Goal: Find specific page/section: Find specific page/section

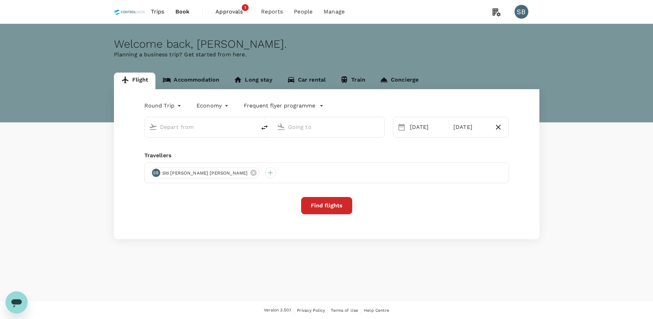
click at [238, 11] on span "Approvals" at bounding box center [232, 12] width 35 height 8
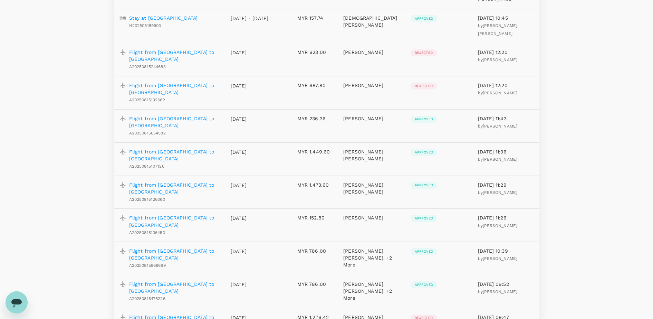
scroll to position [787, 0]
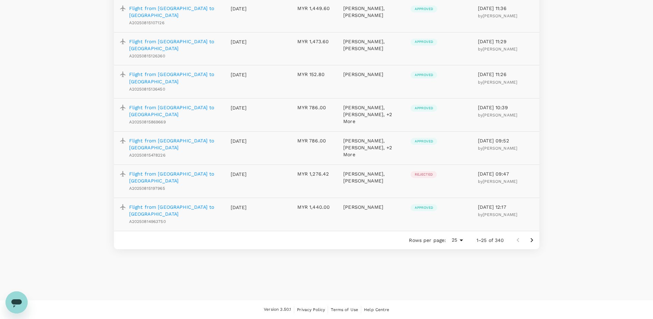
click at [528, 242] on icon "Go to next page" at bounding box center [532, 240] width 8 height 8
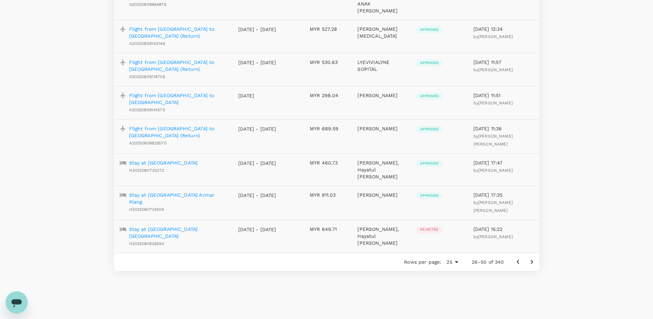
scroll to position [697, 0]
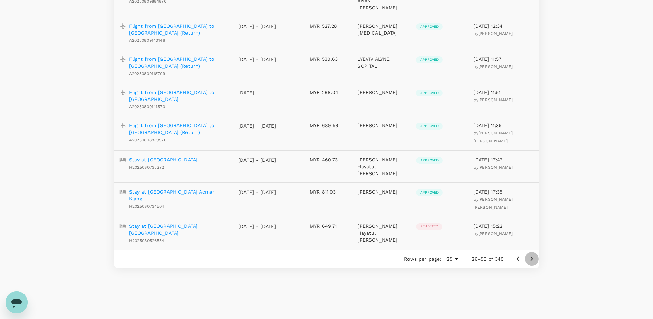
click at [534, 255] on icon "Go to next page" at bounding box center [532, 259] width 8 height 8
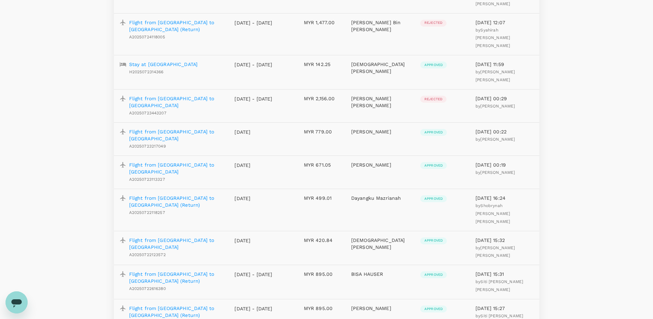
scroll to position [691, 0]
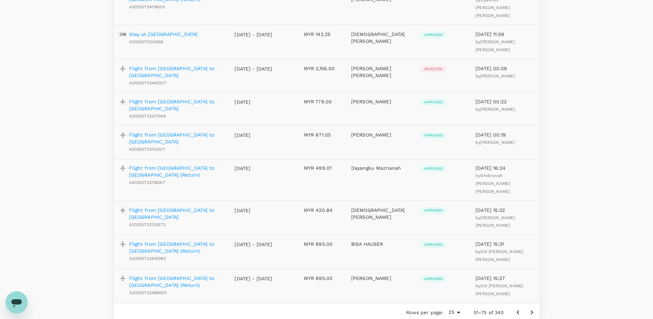
click at [534, 308] on icon "Go to next page" at bounding box center [532, 312] width 8 height 8
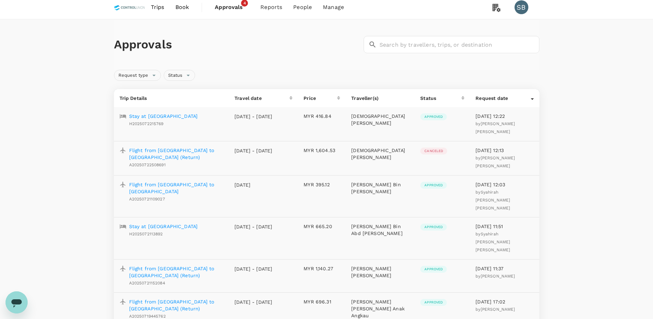
scroll to position [0, 0]
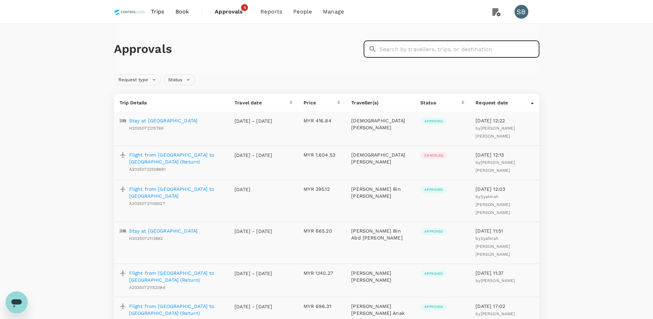
click at [433, 53] on input "text" at bounding box center [460, 48] width 160 height 17
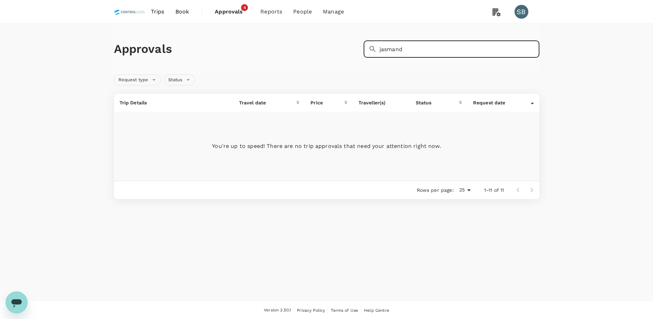
drag, startPoint x: 408, startPoint y: 49, endPoint x: 325, endPoint y: 49, distance: 83.2
click at [325, 49] on div "Approvals ​ jasmand ​" at bounding box center [325, 48] width 428 height 20
type input "jasmand"
click at [233, 9] on span "Approvals" at bounding box center [232, 12] width 35 height 8
click at [234, 12] on span "Approvals" at bounding box center [232, 12] width 35 height 8
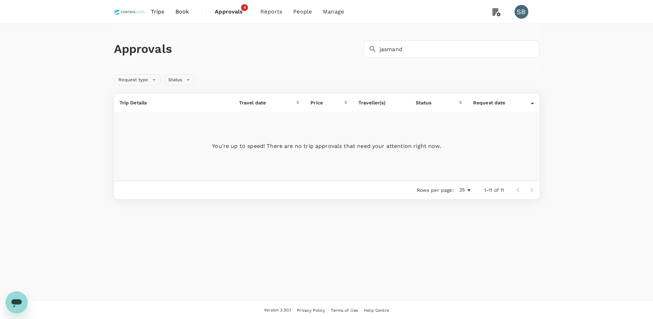
click at [225, 16] on span "Approvals" at bounding box center [232, 12] width 35 height 8
click at [239, 8] on span "Approvals" at bounding box center [232, 12] width 35 height 8
click at [231, 10] on span "Approvals" at bounding box center [232, 12] width 35 height 8
click at [257, 37] on span "Bookings" at bounding box center [263, 38] width 25 height 8
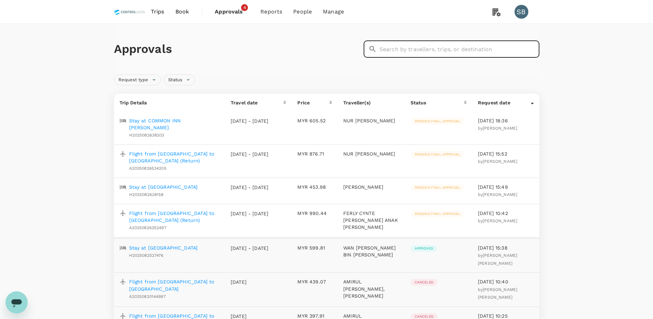
click at [408, 54] on input "text" at bounding box center [460, 48] width 160 height 17
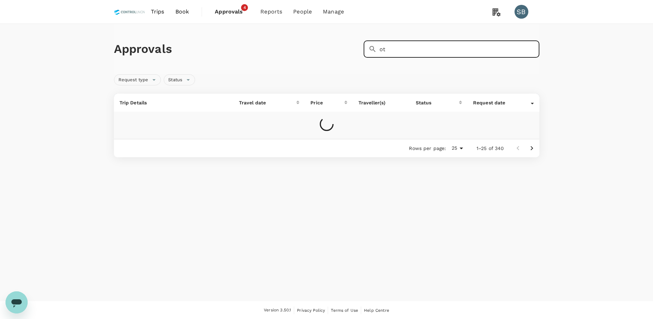
type input "o"
type input "pt orang utan"
click at [233, 8] on span "Approvals" at bounding box center [232, 12] width 35 height 8
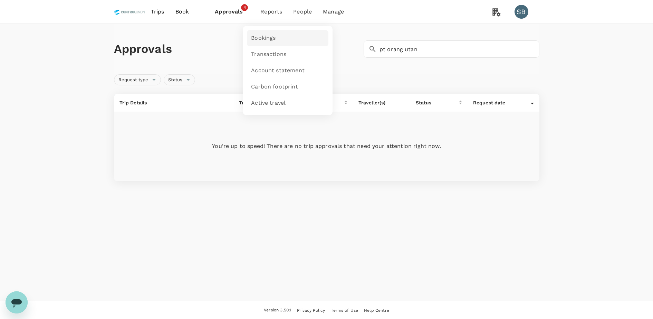
click at [275, 38] on span "Bookings" at bounding box center [263, 38] width 25 height 8
